Goal: Check status: Check status

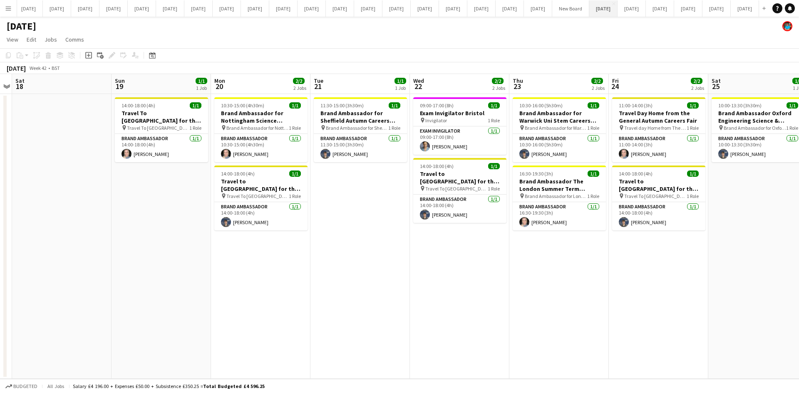
drag, startPoint x: 749, startPoint y: 10, endPoint x: 756, endPoint y: 7, distance: 7.0
click at [618, 7] on button "[DATE] Close" at bounding box center [603, 8] width 28 height 16
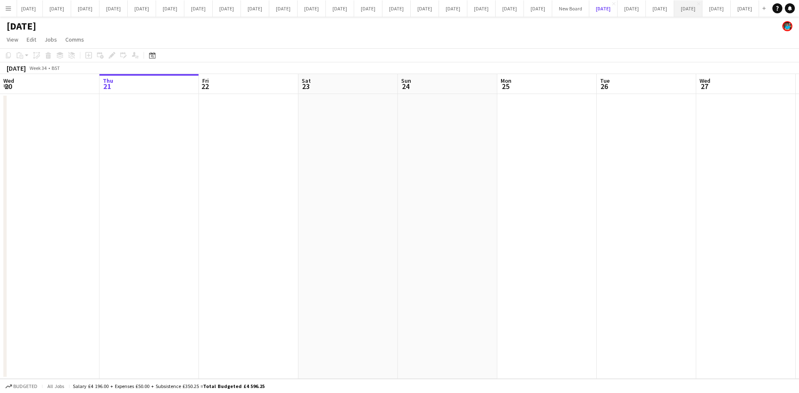
scroll to position [0, 426]
click at [674, 10] on button "[DATE] Close" at bounding box center [688, 8] width 28 height 16
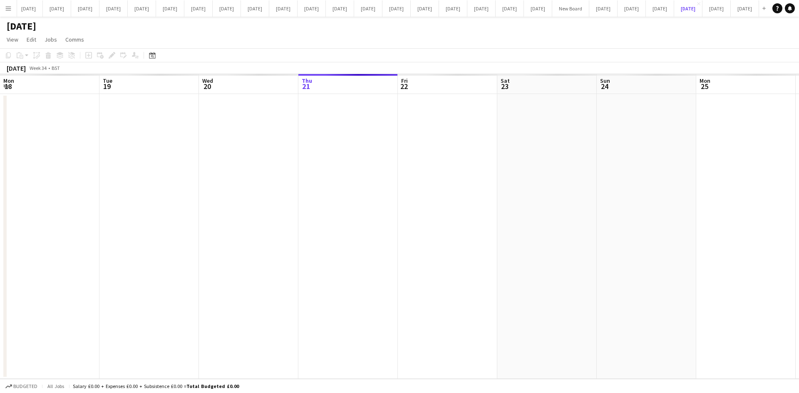
scroll to position [0, 199]
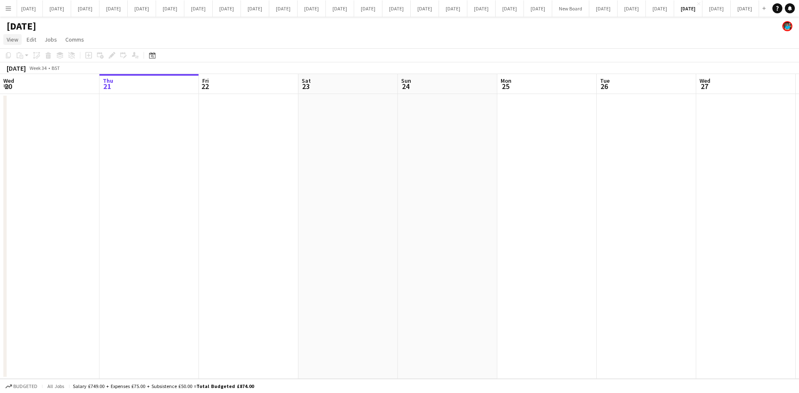
click at [8, 39] on span "View" at bounding box center [13, 39] width 12 height 7
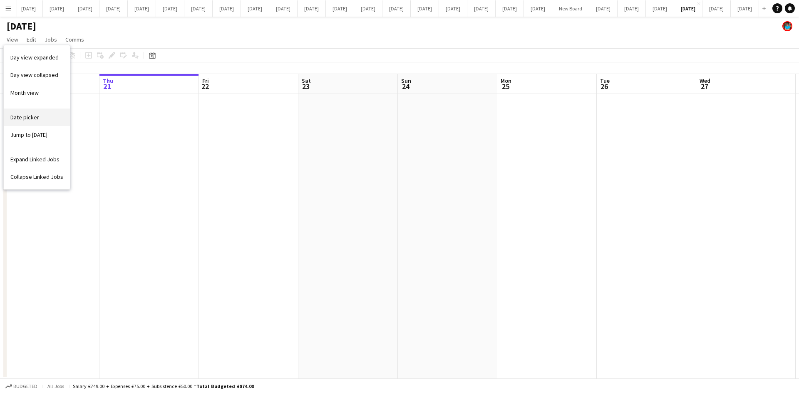
drag, startPoint x: 26, startPoint y: 116, endPoint x: 28, endPoint y: 112, distance: 4.7
click at [26, 114] on span "Date picker" at bounding box center [24, 117] width 29 height 7
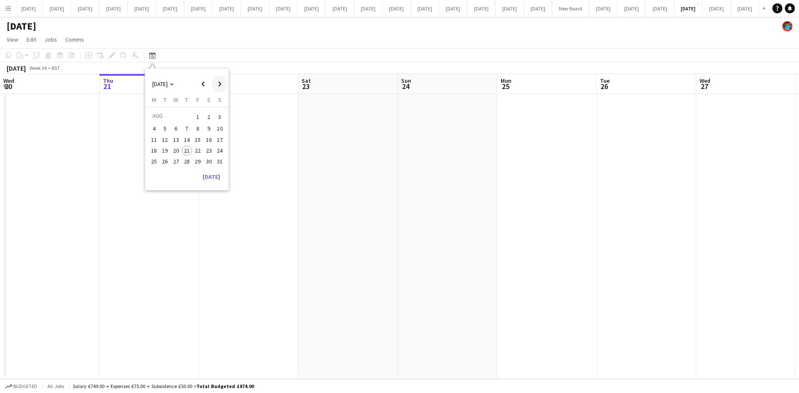
click at [218, 82] on span "Next month" at bounding box center [219, 84] width 17 height 17
click at [153, 127] on span "1" at bounding box center [154, 127] width 10 height 10
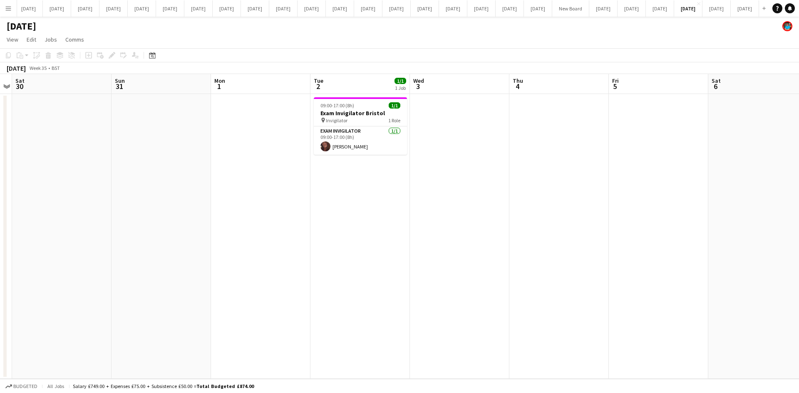
click at [251, 169] on app-date-cell at bounding box center [260, 236] width 99 height 285
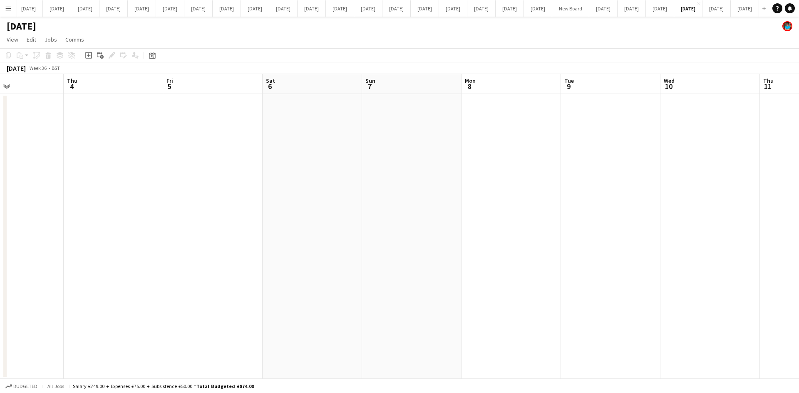
scroll to position [0, 255]
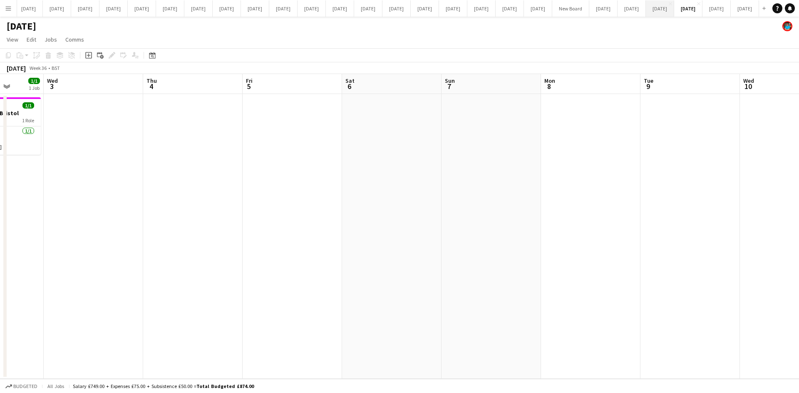
click at [646, 7] on button "[DATE] Close" at bounding box center [660, 8] width 28 height 16
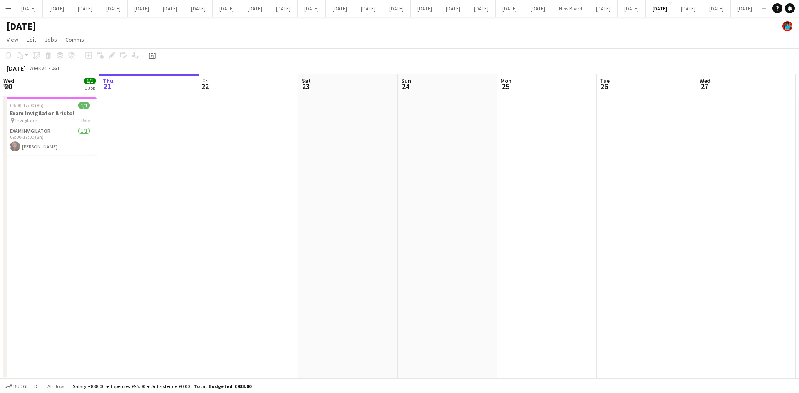
scroll to position [0, 199]
click at [234, 164] on app-date-cell at bounding box center [248, 236] width 99 height 285
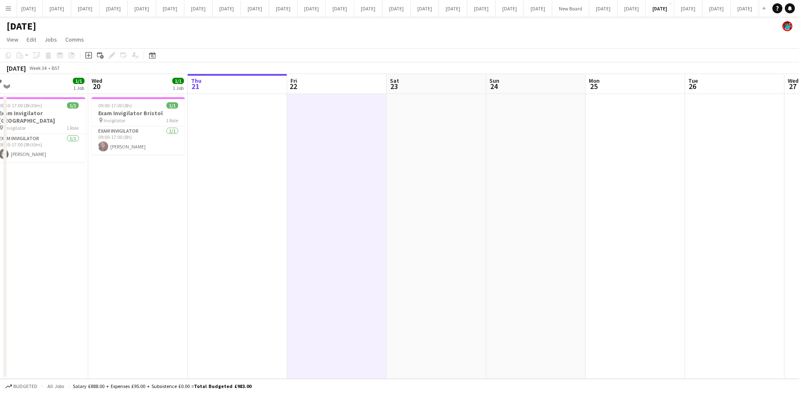
scroll to position [0, 231]
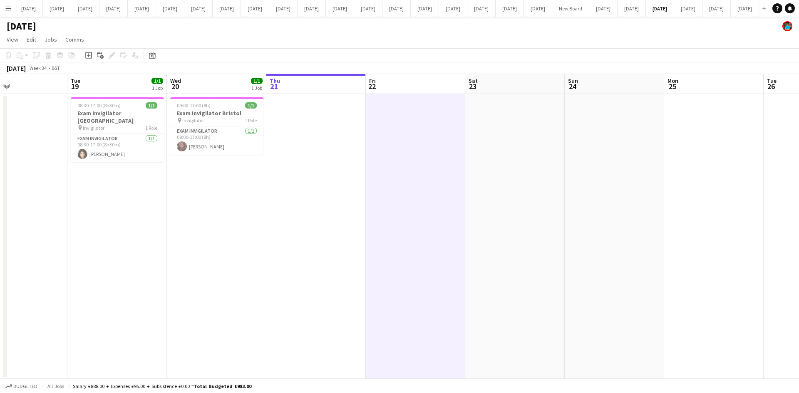
click at [288, 202] on app-date-cell at bounding box center [315, 236] width 99 height 285
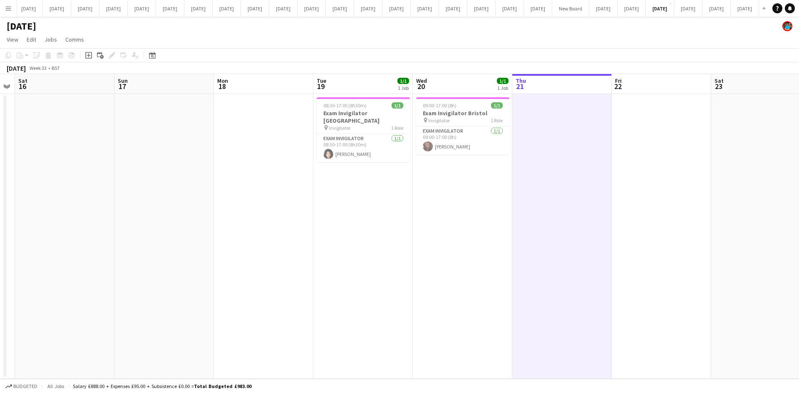
scroll to position [0, 180]
